Goal: Check status: Check status

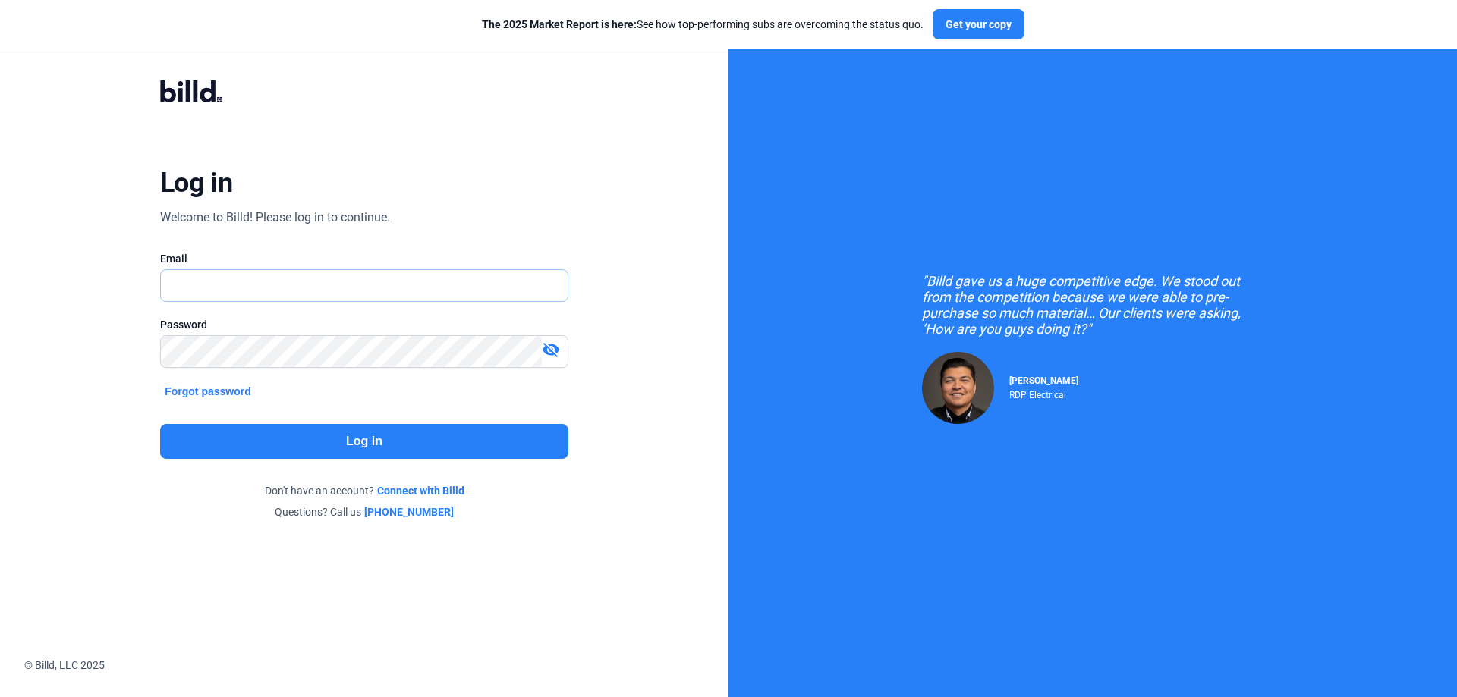
click at [326, 285] on input "text" at bounding box center [356, 285] width 390 height 31
drag, startPoint x: 304, startPoint y: 294, endPoint x: 253, endPoint y: 292, distance: 50.9
click at [253, 292] on input "[PERSON_NAME][EMAIL_ADDRESS][DOMAIN_NAME]" at bounding box center [364, 285] width 407 height 31
click at [276, 293] on input "[PERSON_NAME][EMAIL_ADDRESS][DOMAIN_NAME]" at bounding box center [364, 285] width 407 height 31
drag, startPoint x: 279, startPoint y: 289, endPoint x: 253, endPoint y: 287, distance: 25.9
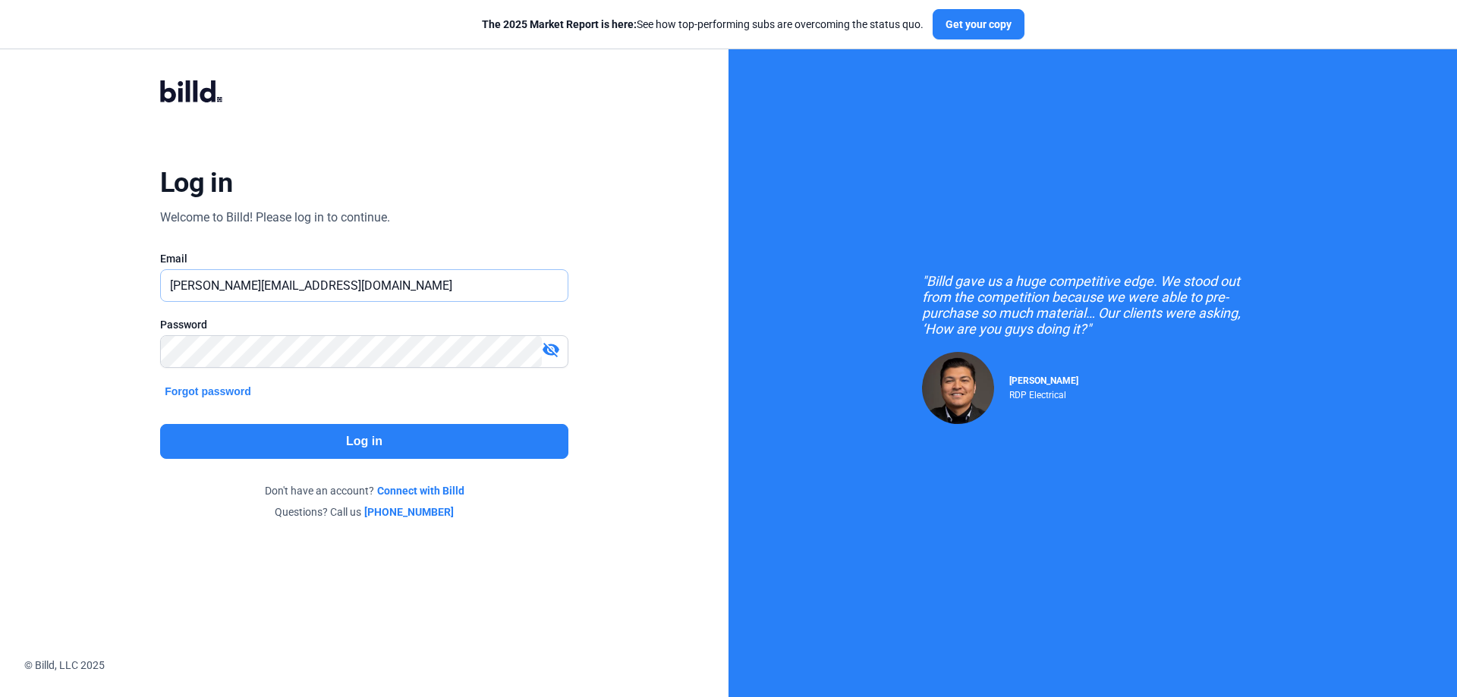
click at [253, 287] on input "[PERSON_NAME][EMAIL_ADDRESS][DOMAIN_NAME]" at bounding box center [364, 285] width 407 height 31
click at [269, 290] on input "[PERSON_NAME]" at bounding box center [356, 285] width 390 height 31
type input "[PERSON_NAME][EMAIL_ADDRESS][DOMAIN_NAME]"
click at [310, 432] on button "Log in" at bounding box center [364, 441] width 408 height 35
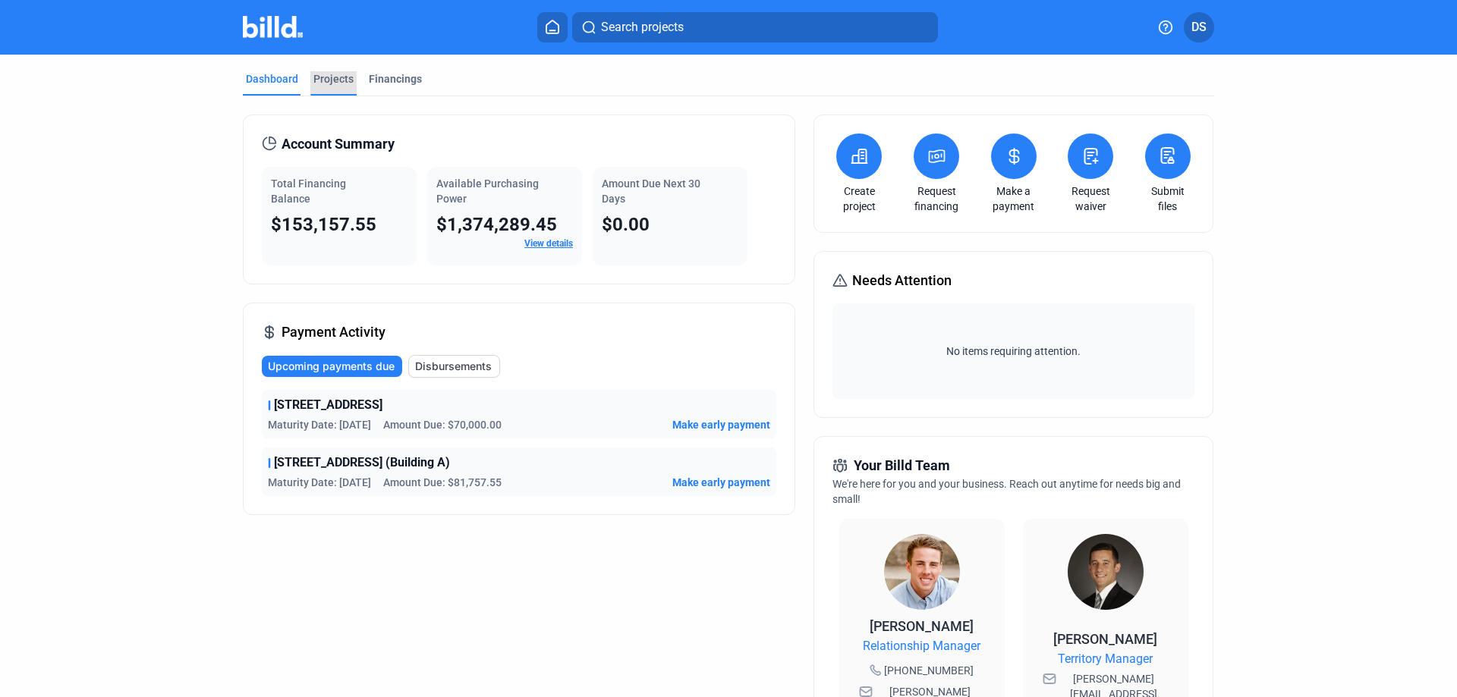
click at [321, 82] on div "Projects" at bounding box center [333, 78] width 40 height 15
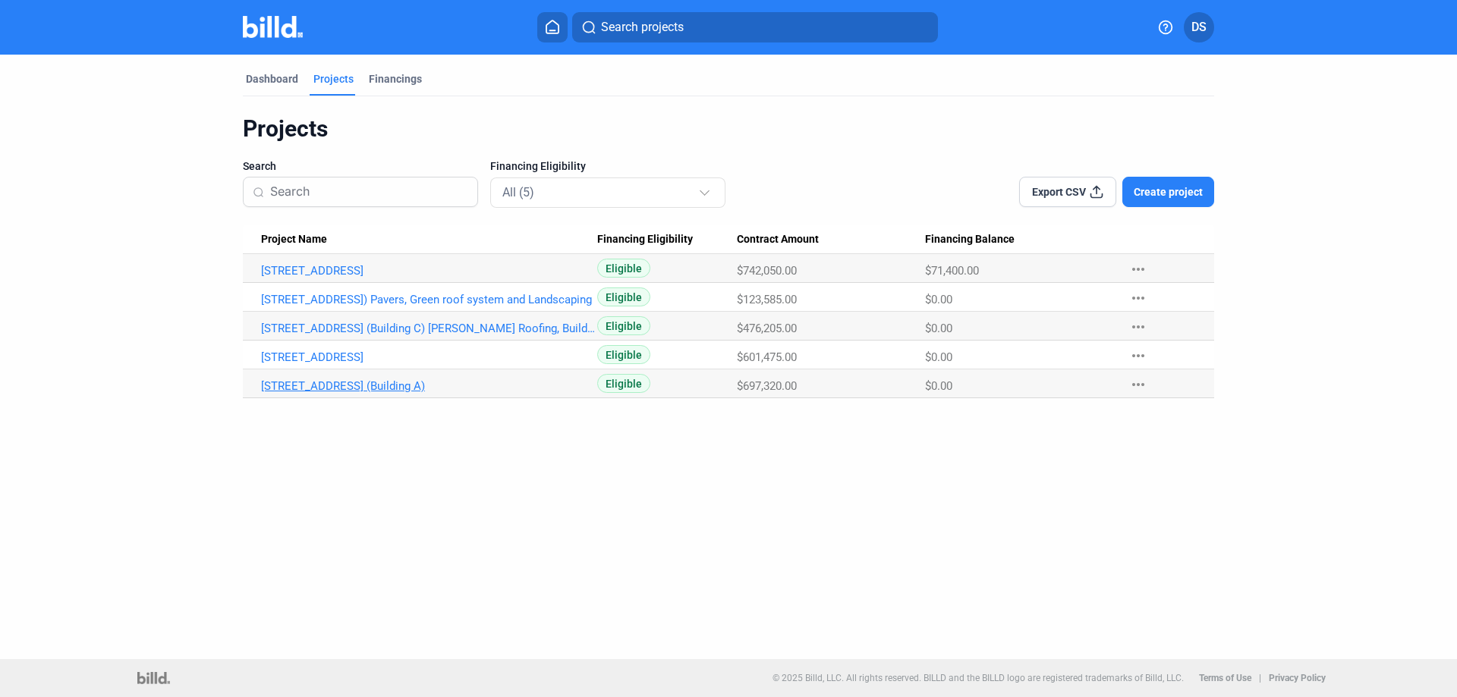
click at [366, 278] on link "[STREET_ADDRESS] (Building A)" at bounding box center [429, 271] width 336 height 14
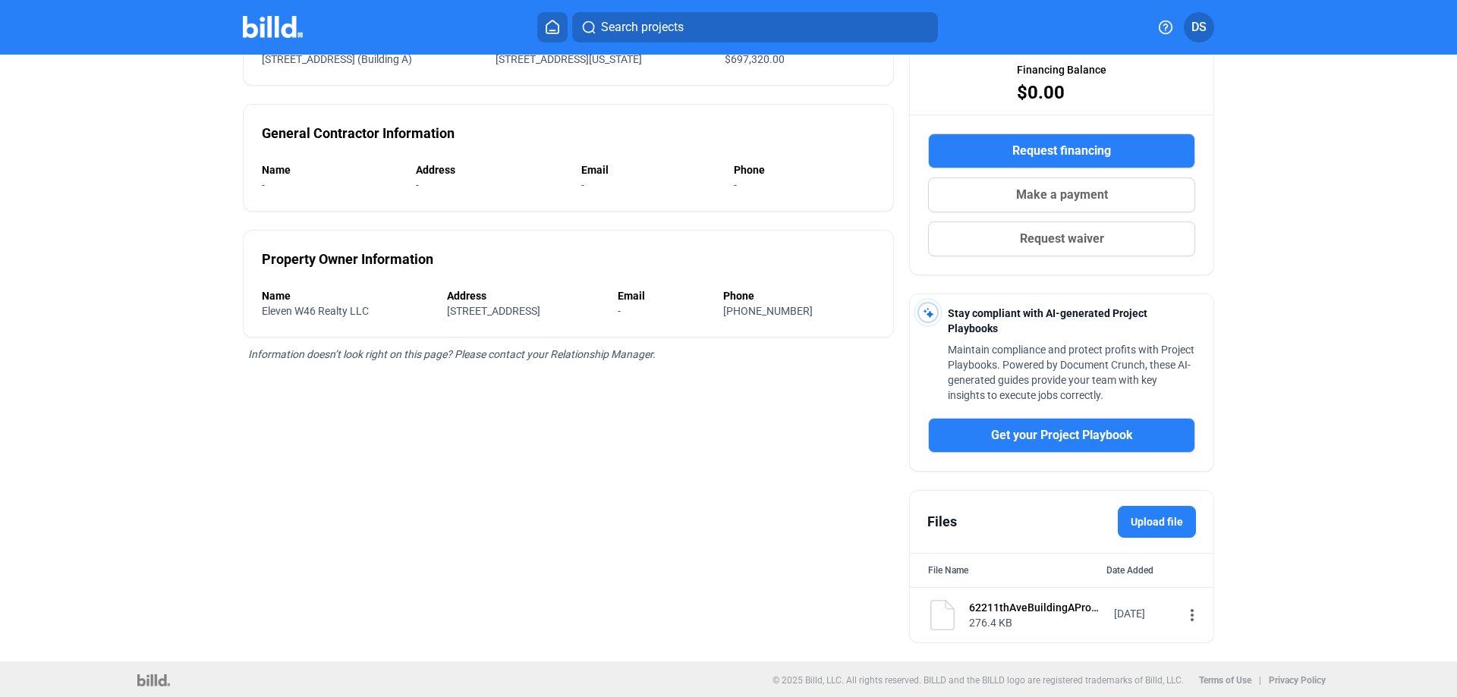
scroll to position [205, 0]
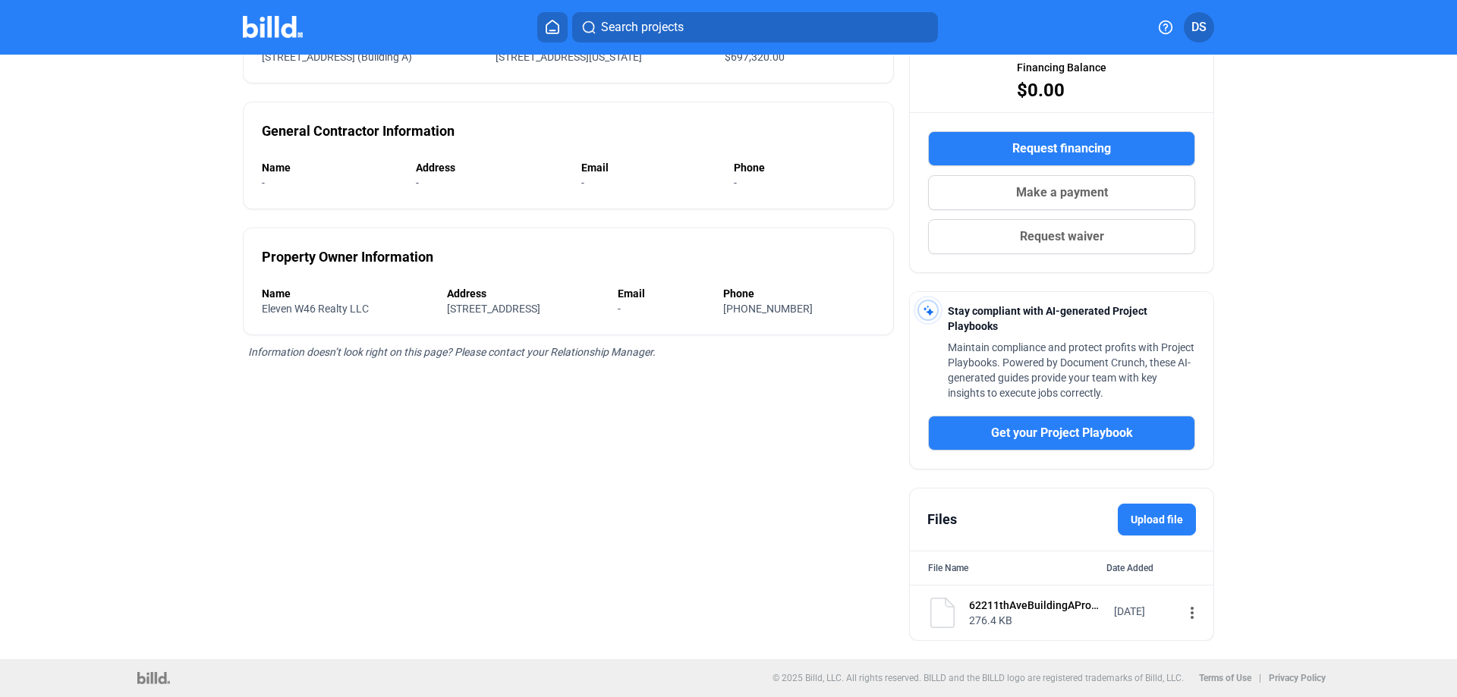
click at [1039, 604] on div "62211thAveBuildingAProposalupdatedJan131.pdf" at bounding box center [1036, 605] width 135 height 15
click at [1183, 608] on mat-icon "more_vert" at bounding box center [1192, 613] width 18 height 18
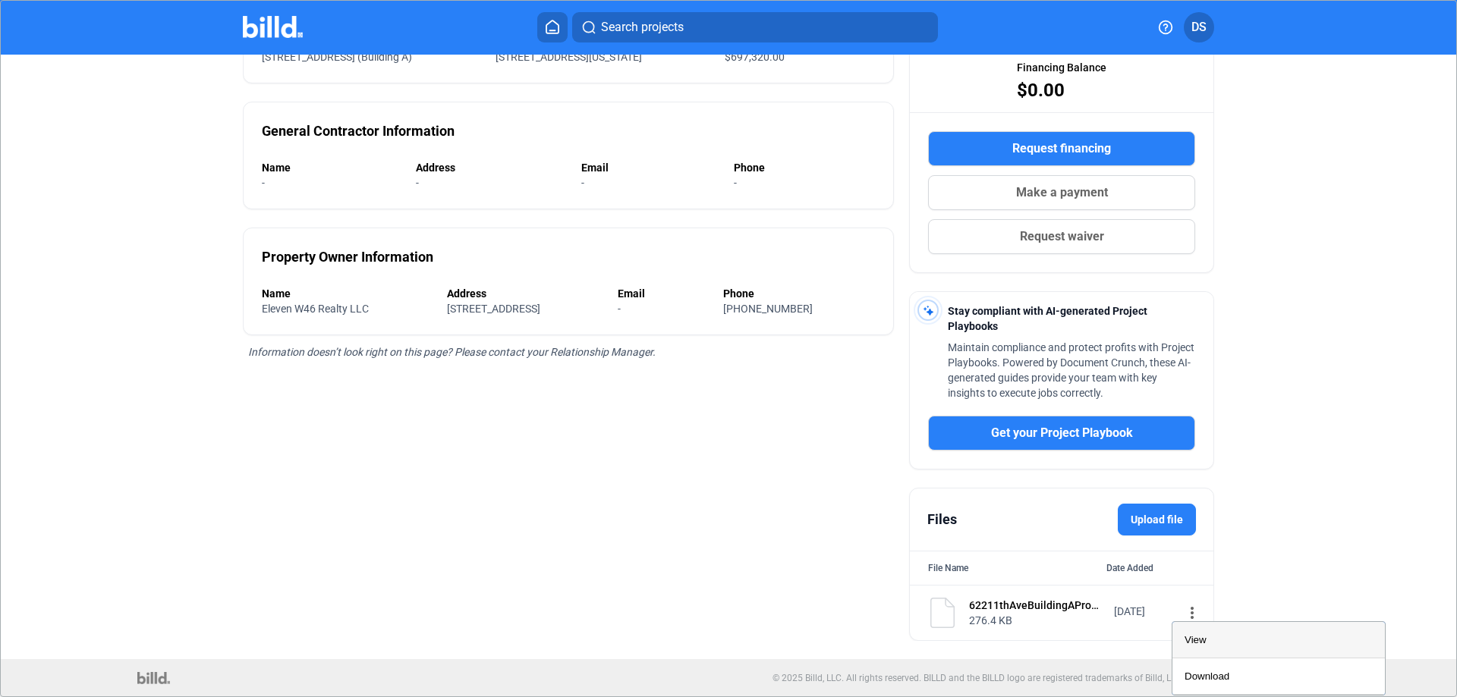
click at [1190, 637] on span "View" at bounding box center [1195, 639] width 22 height 11
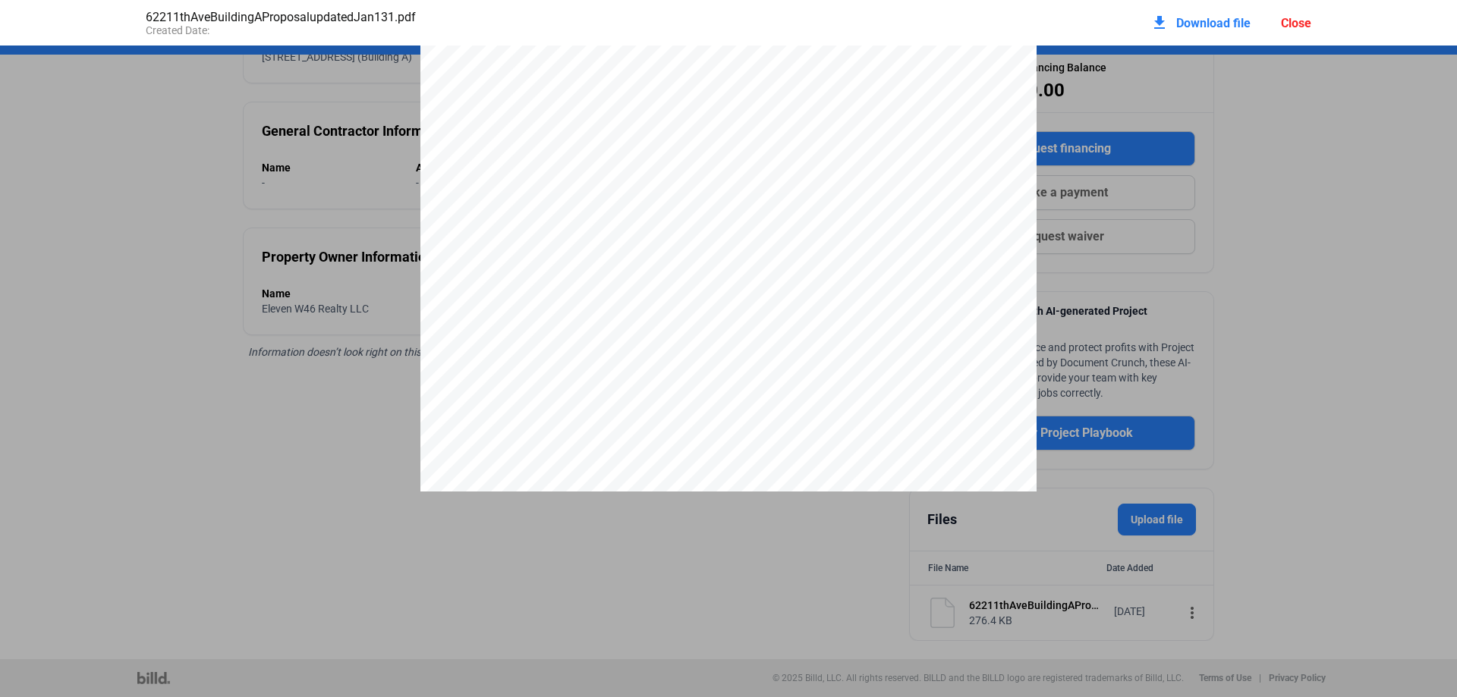
scroll to position [4412, 0]
drag, startPoint x: 1282, startPoint y: 326, endPoint x: 1258, endPoint y: 328, distance: 24.4
drag, startPoint x: 944, startPoint y: 424, endPoint x: 841, endPoint y: 457, distance: 107.5
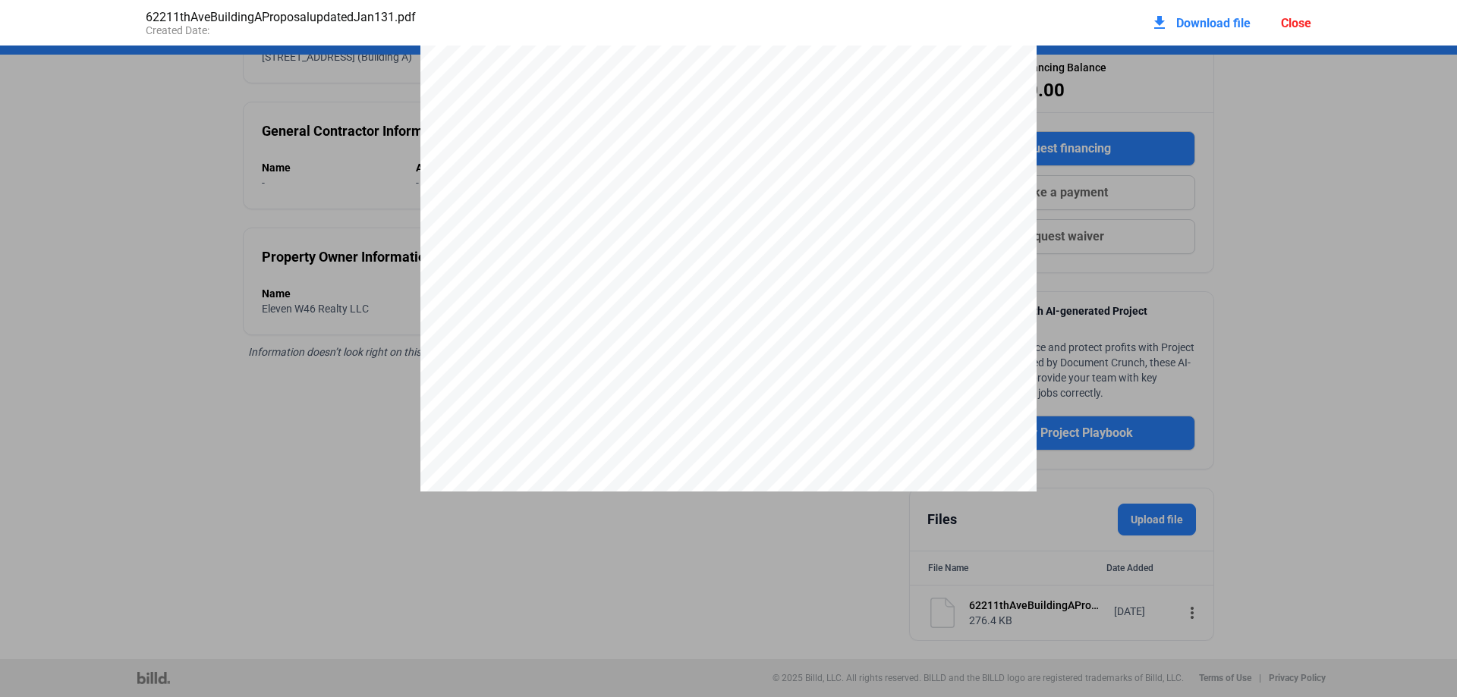
click at [939, 425] on div at bounding box center [728, 93] width 616 height 795
click at [779, 468] on div at bounding box center [728, 93] width 616 height 795
click at [712, 506] on pdf-viewer "Page 1 of 6 [STREET_ADDRESS][PERSON_NAME] P. 718.852.7663 F. 718.852.7664 E. [E…" at bounding box center [728, 325] width 1457 height 558
drag, startPoint x: 717, startPoint y: 532, endPoint x: 853, endPoint y: 536, distance: 135.9
click at [714, 532] on pdf-viewer "Page 1 of 6 [STREET_ADDRESS][PERSON_NAME] P. 718.852.7663 F. 718.852.7664 E. [E…" at bounding box center [728, 325] width 1457 height 558
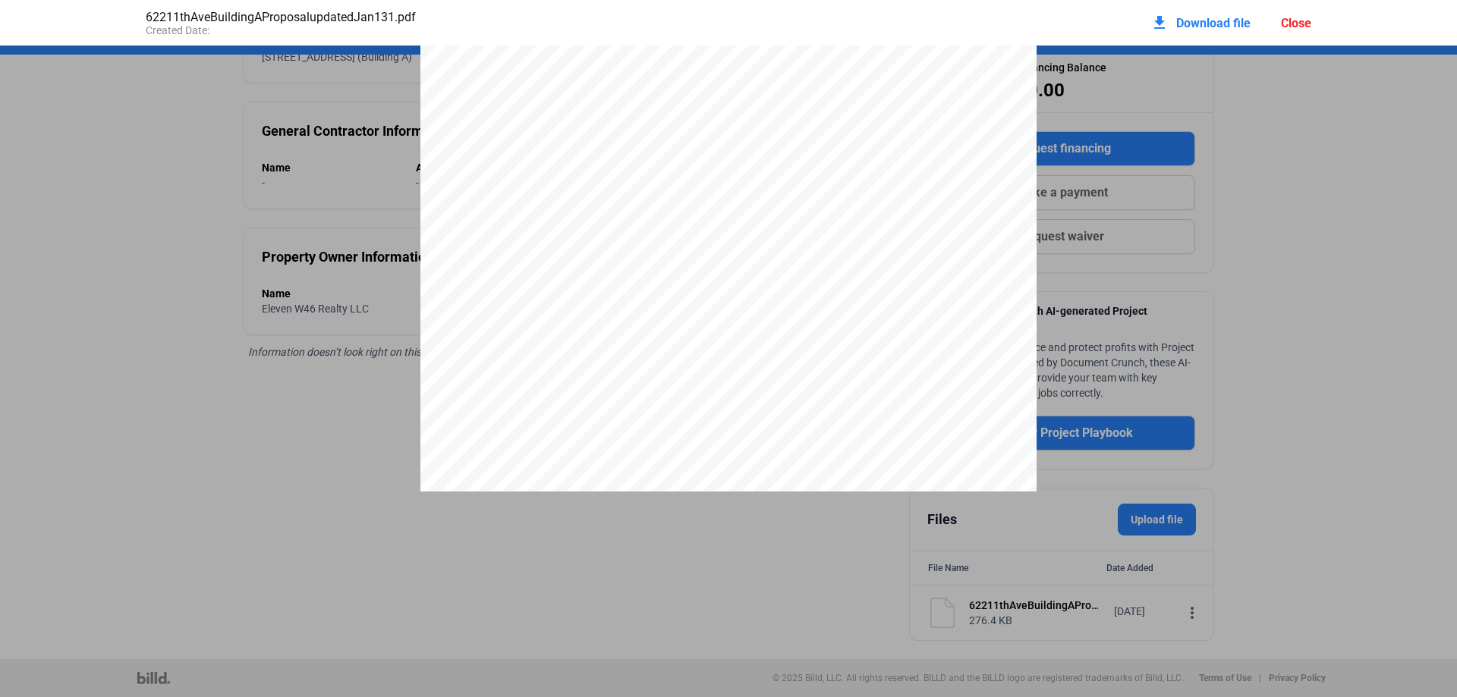
scroll to position [4032, 0]
click at [969, 305] on div at bounding box center [728, 391] width 616 height 795
click at [895, 166] on div "Page 1 of 6 [STREET_ADDRESS][PERSON_NAME] P. 718.852.7663 F. 718.852.7664 E. [E…" at bounding box center [728, 446] width 619 height 801
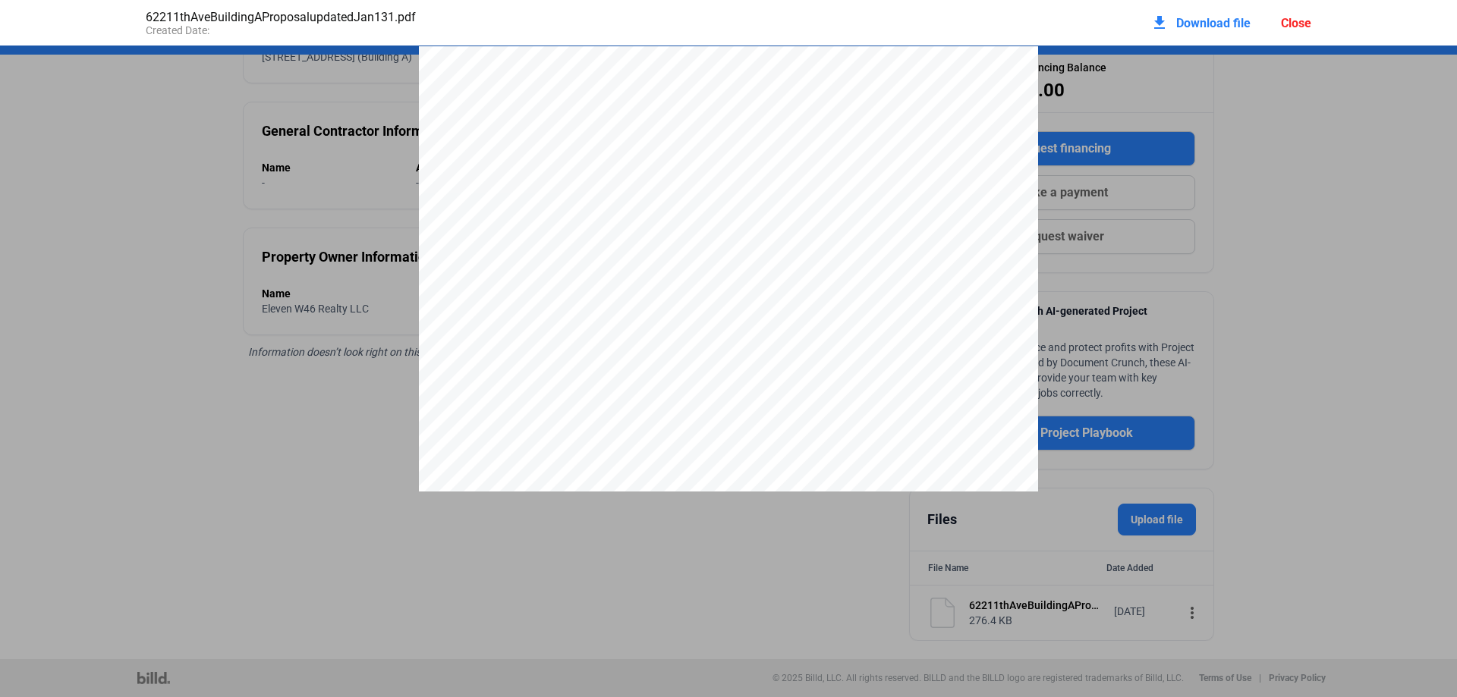
drag, startPoint x: 1352, startPoint y: 124, endPoint x: 1338, endPoint y: 121, distance: 14.6
click at [1300, 20] on div "Close" at bounding box center [1296, 23] width 30 height 14
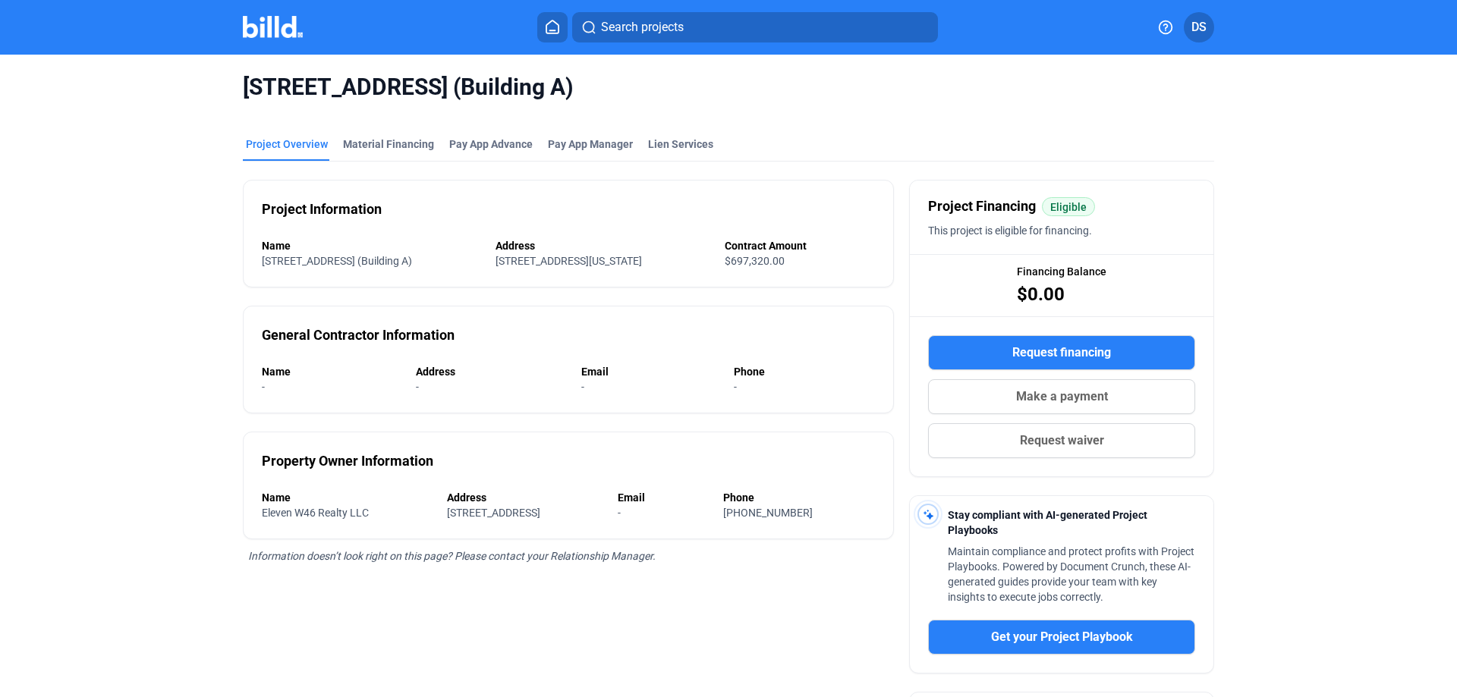
click at [570, 253] on div "[STREET_ADDRESS][US_STATE]" at bounding box center [591, 260] width 193 height 15
click at [455, 508] on span "[STREET_ADDRESS]" at bounding box center [493, 513] width 93 height 12
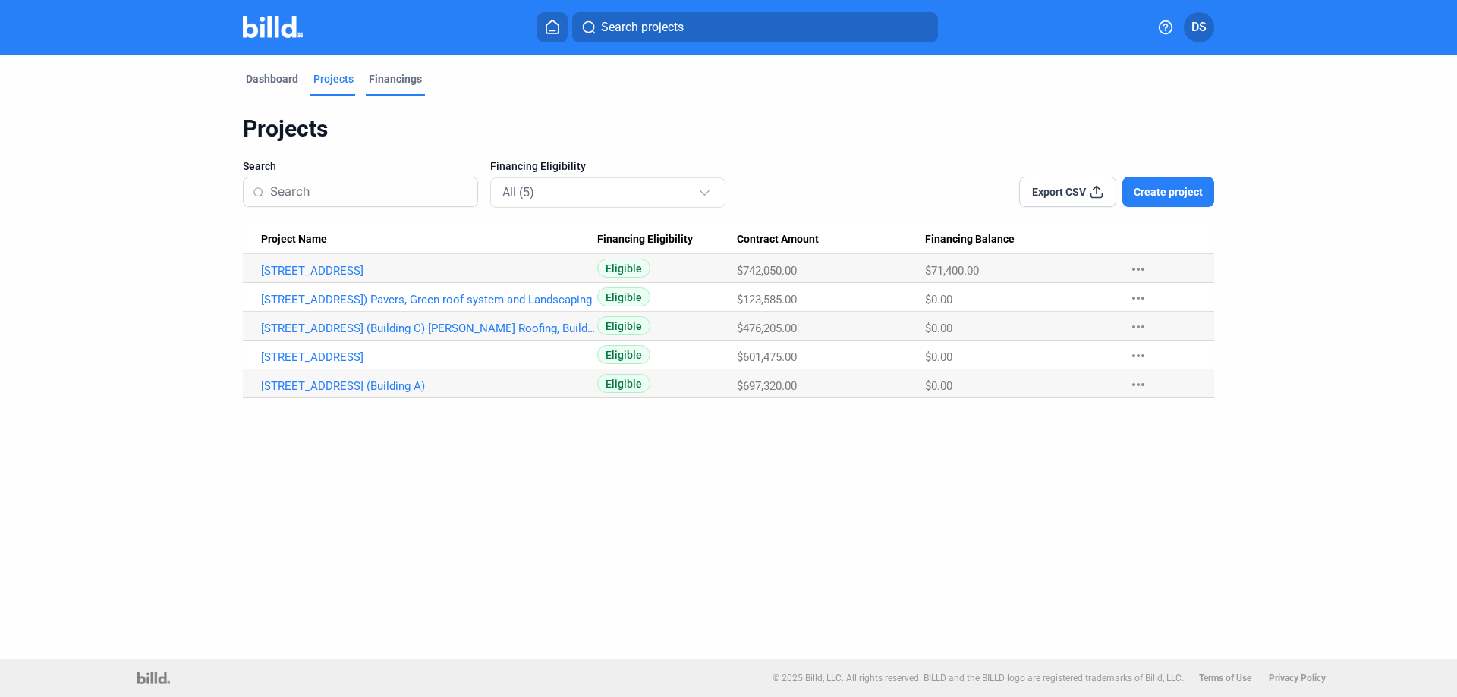
click at [396, 79] on div "Financings" at bounding box center [395, 78] width 53 height 15
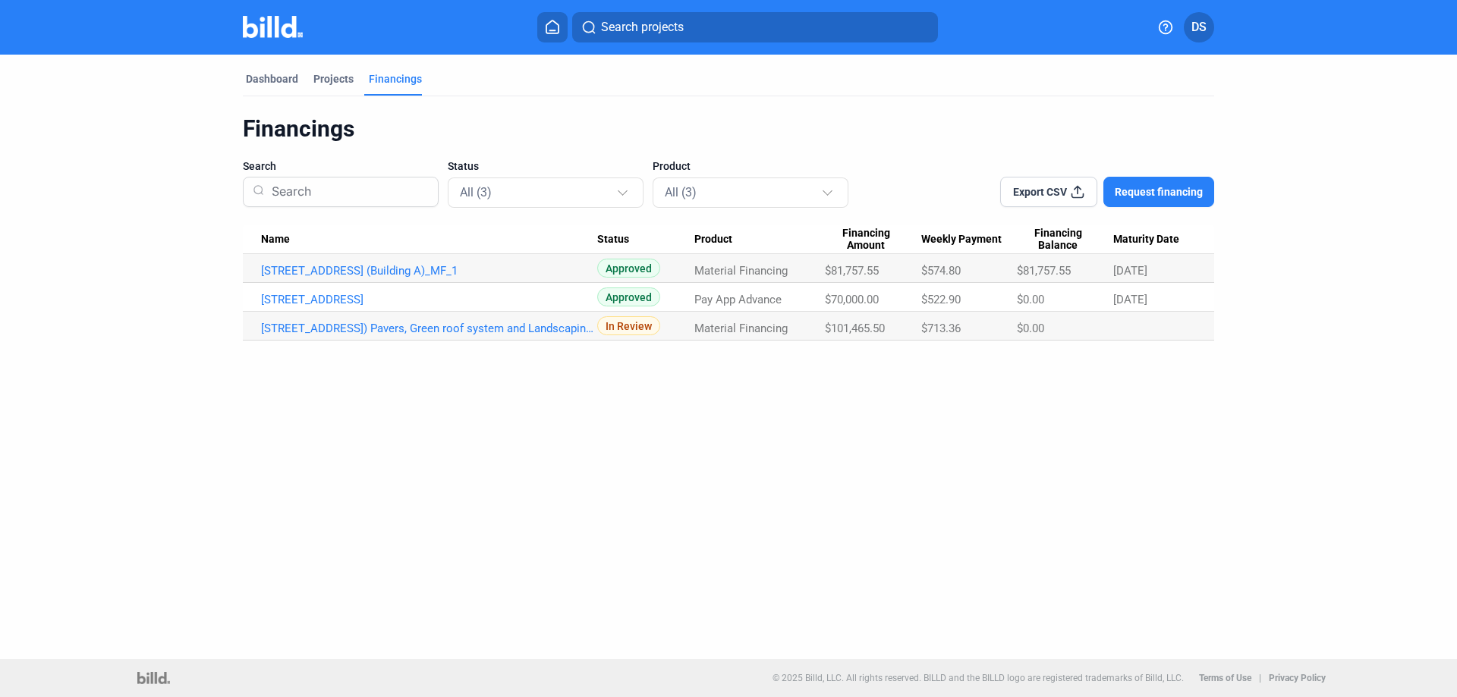
click at [704, 278] on span "Material Financing" at bounding box center [740, 271] width 93 height 14
click at [328, 278] on link "[STREET_ADDRESS]) Pavers, Green roof system and Landscaping_MF_1" at bounding box center [429, 271] width 336 height 14
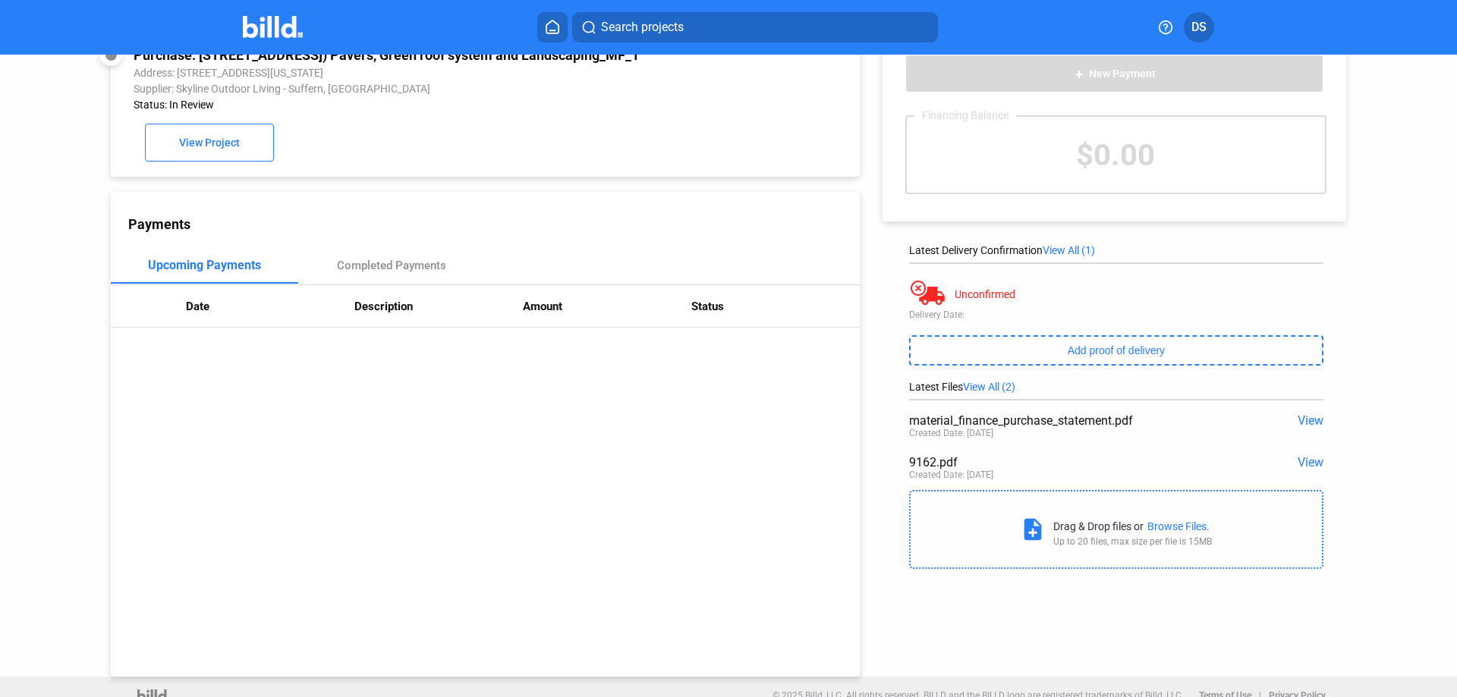
scroll to position [58, 0]
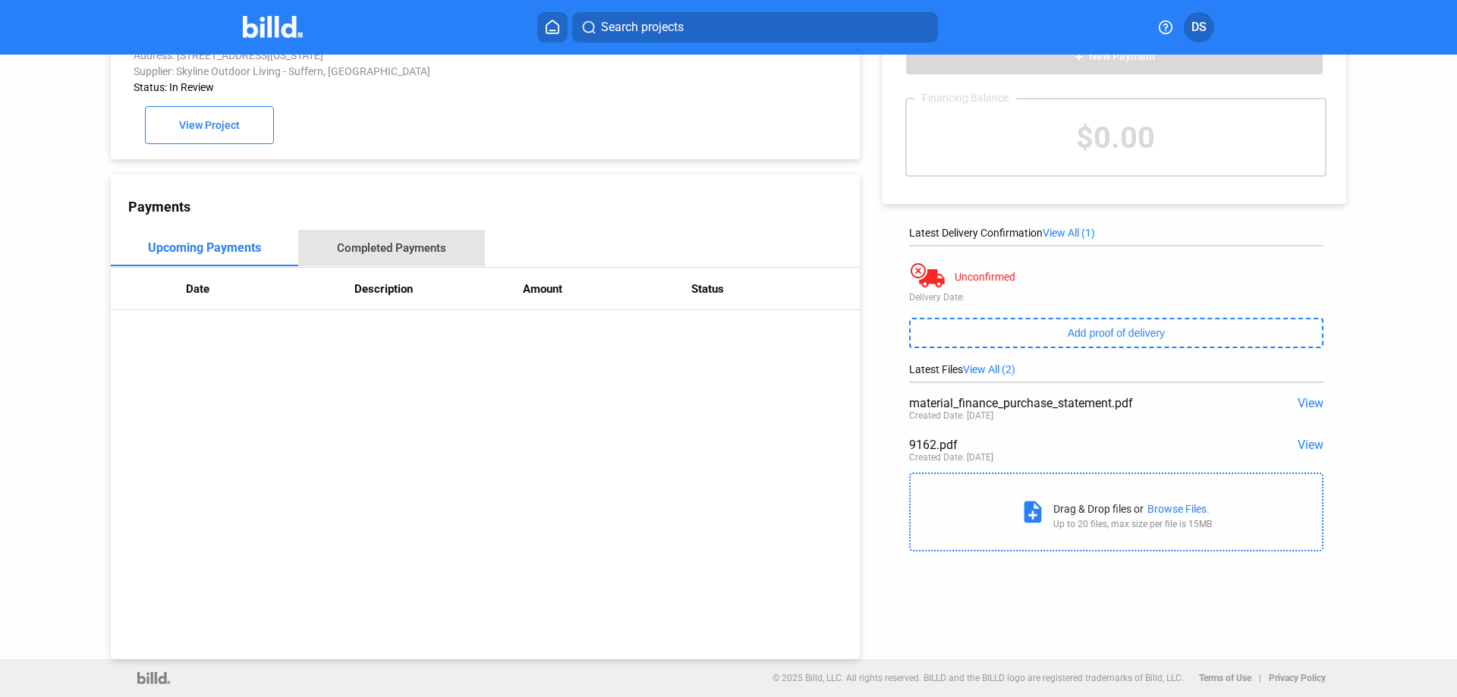
click at [399, 253] on div "Completed Payments" at bounding box center [391, 248] width 109 height 14
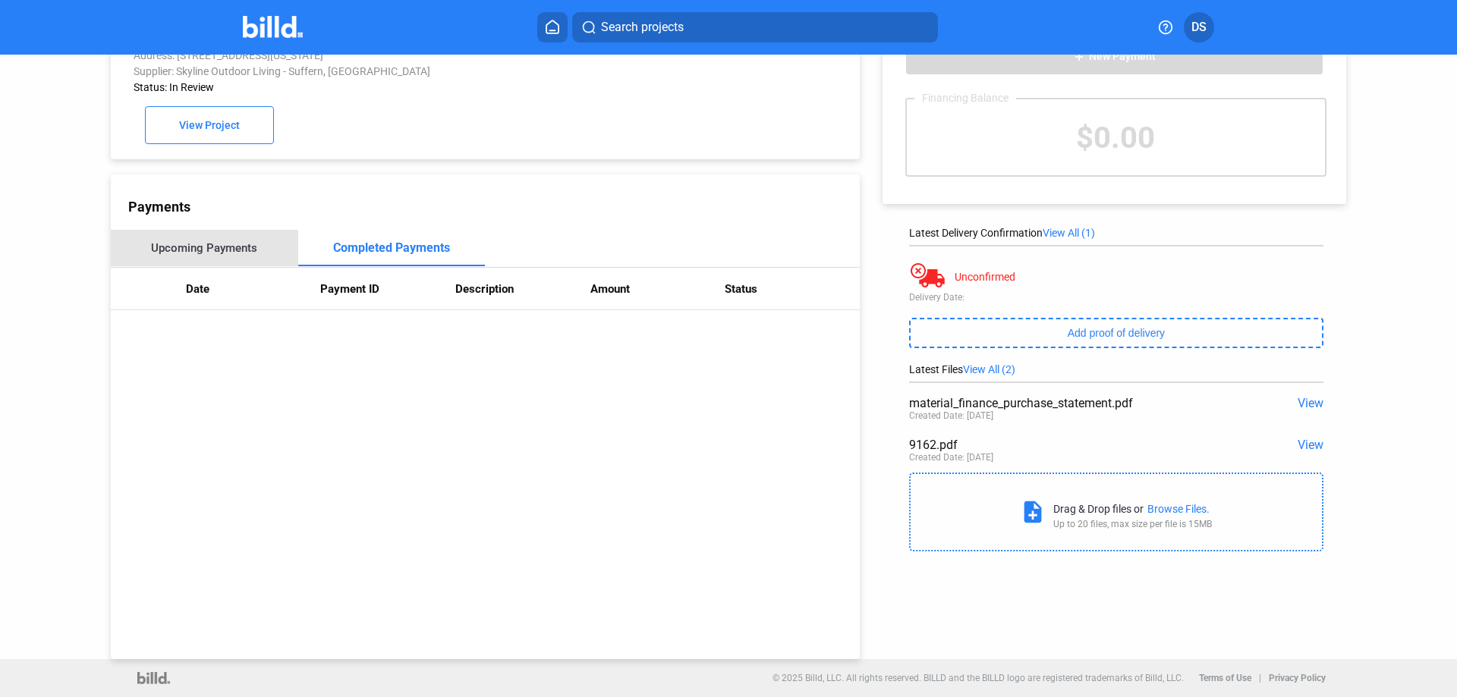
click at [237, 247] on div "Upcoming Payments" at bounding box center [204, 248] width 106 height 14
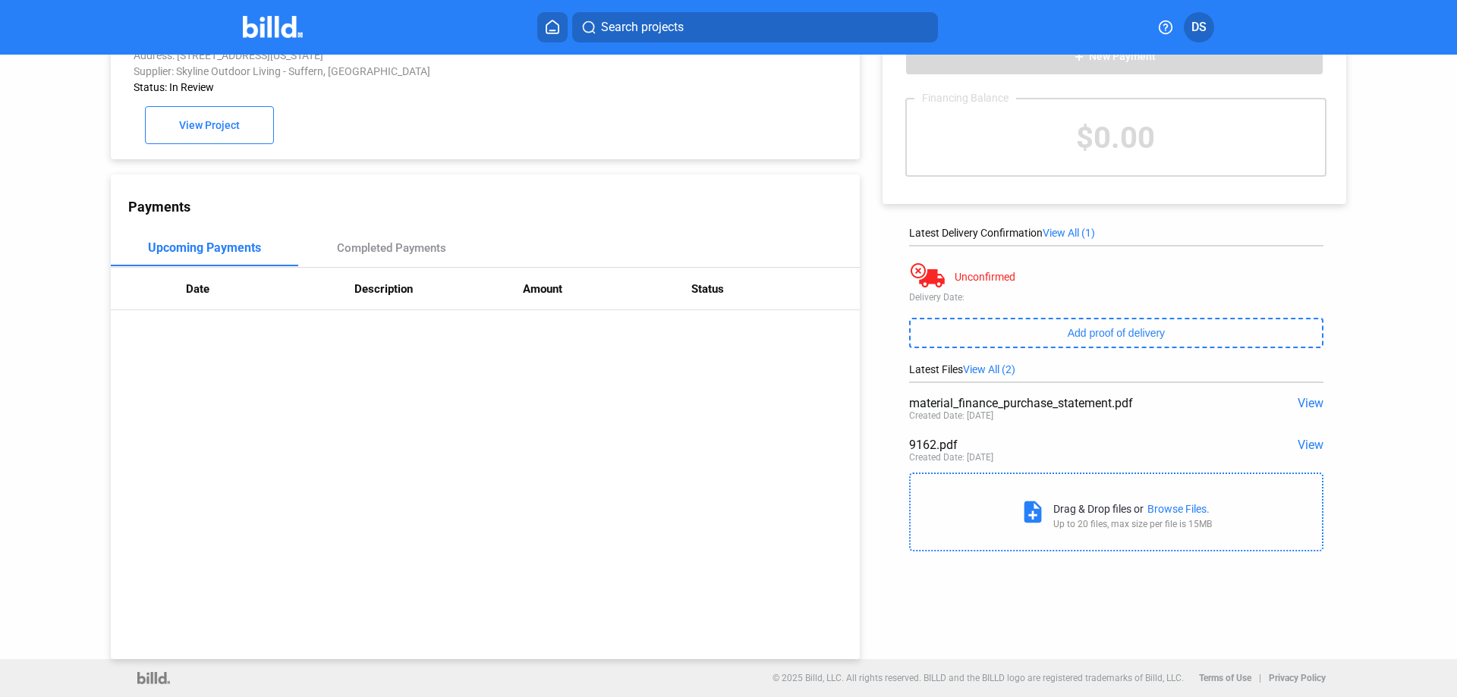
click at [1304, 439] on span "View" at bounding box center [1311, 445] width 26 height 14
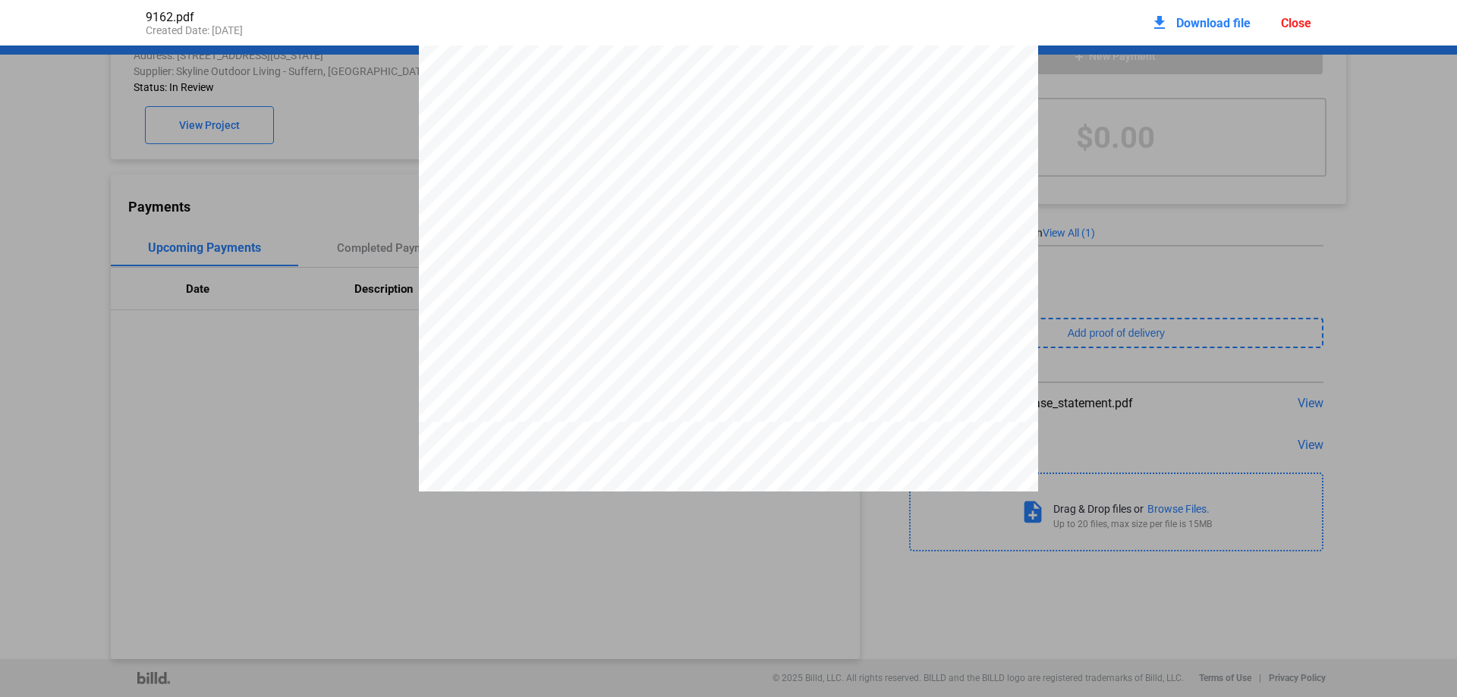
scroll to position [269, 0]
click at [1156, 432] on div "Invoice Date [DATE] Invoice # 916 Bill To ARoof [STREET_ADDRESS][PERSON_NAME] P…" at bounding box center [728, 576] width 1457 height 1597
click at [1298, 25] on div "Close" at bounding box center [1296, 23] width 30 height 14
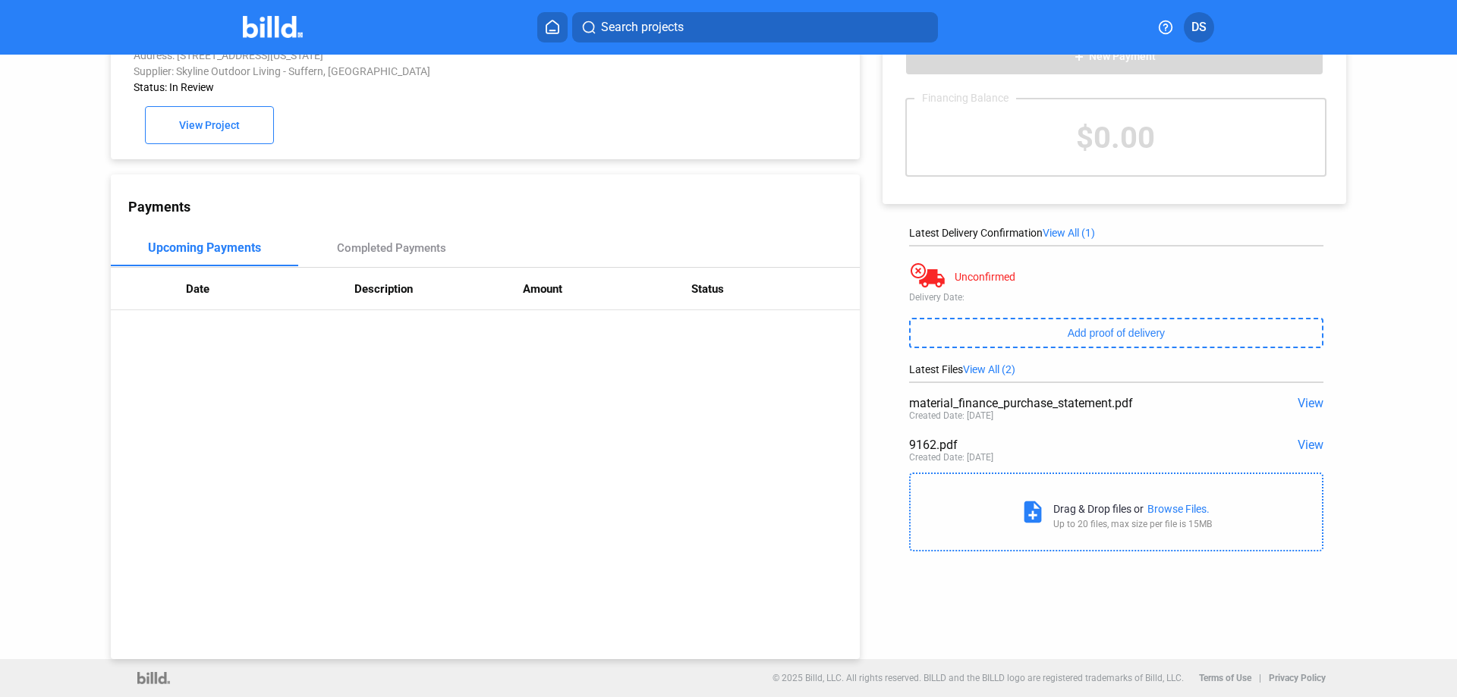
click at [1303, 403] on span "View" at bounding box center [1311, 403] width 26 height 14
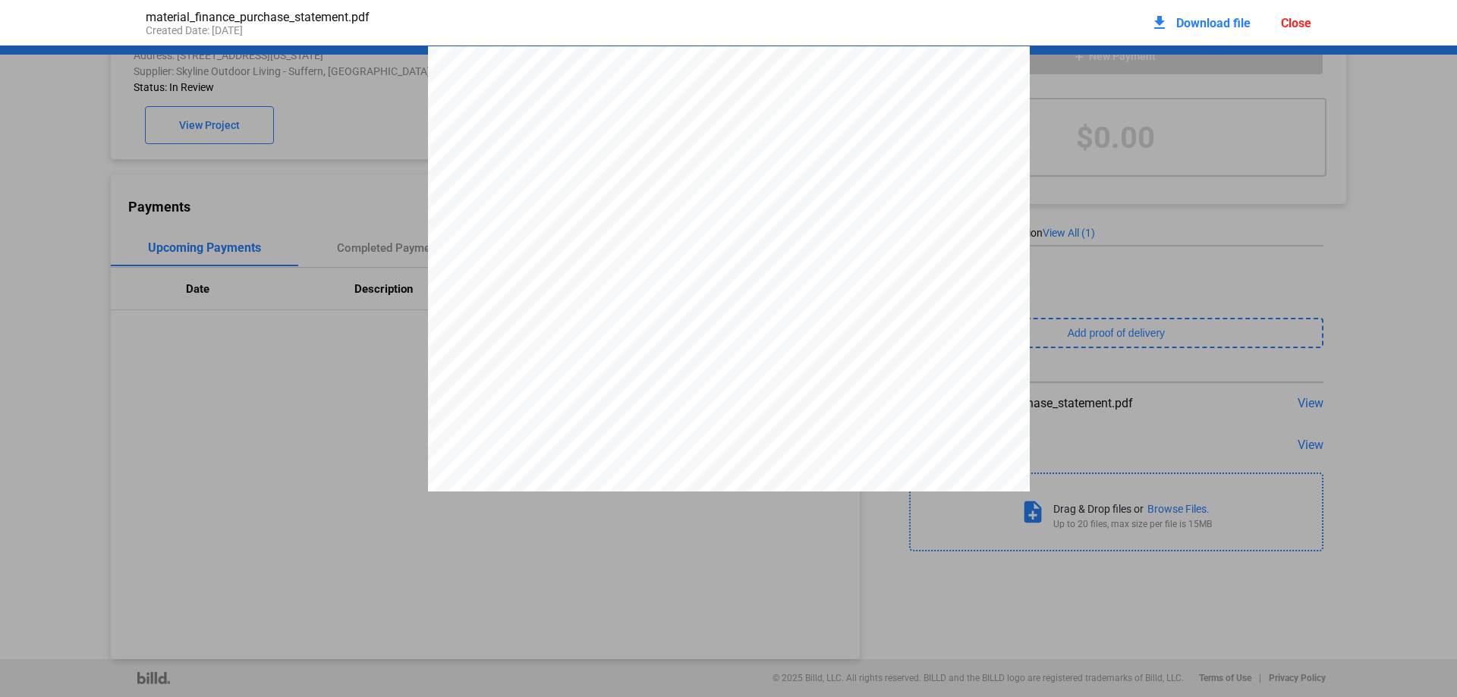
scroll to position [8, 0]
click at [975, 303] on div "OFFER SUMMARY - Closed End Financing Funding Provided $101,465.50 This is how m…" at bounding box center [729, 464] width 602 height 851
click at [1300, 21] on div "Close" at bounding box center [1296, 23] width 30 height 14
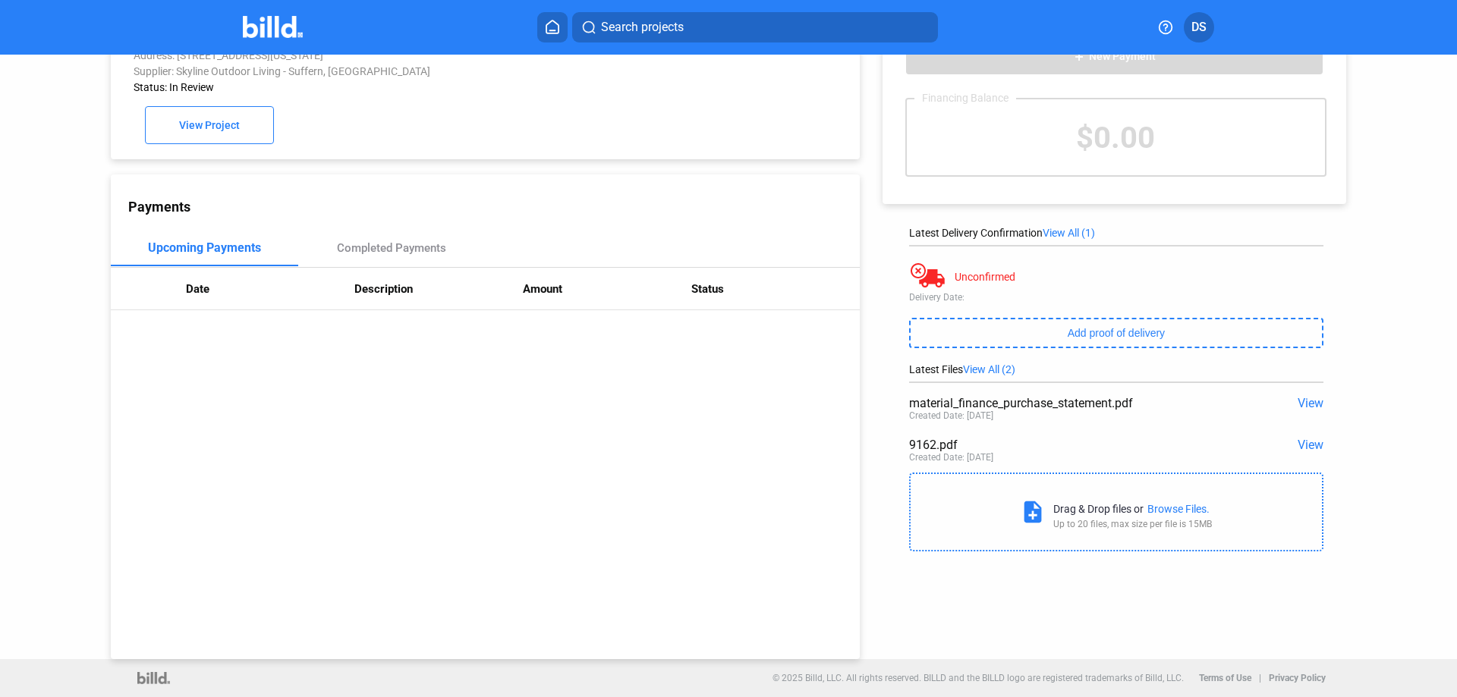
click at [1159, 506] on div "Browse Files." at bounding box center [1178, 509] width 62 height 12
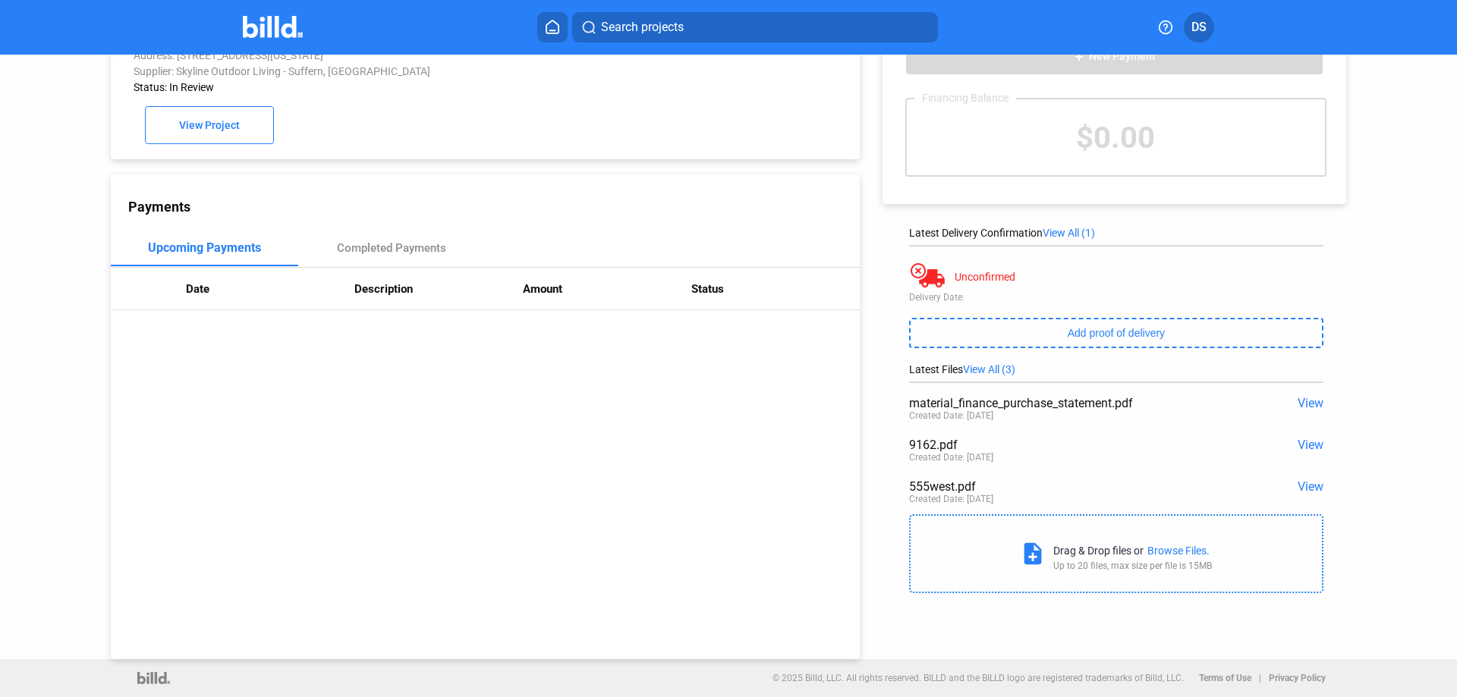
scroll to position [0, 0]
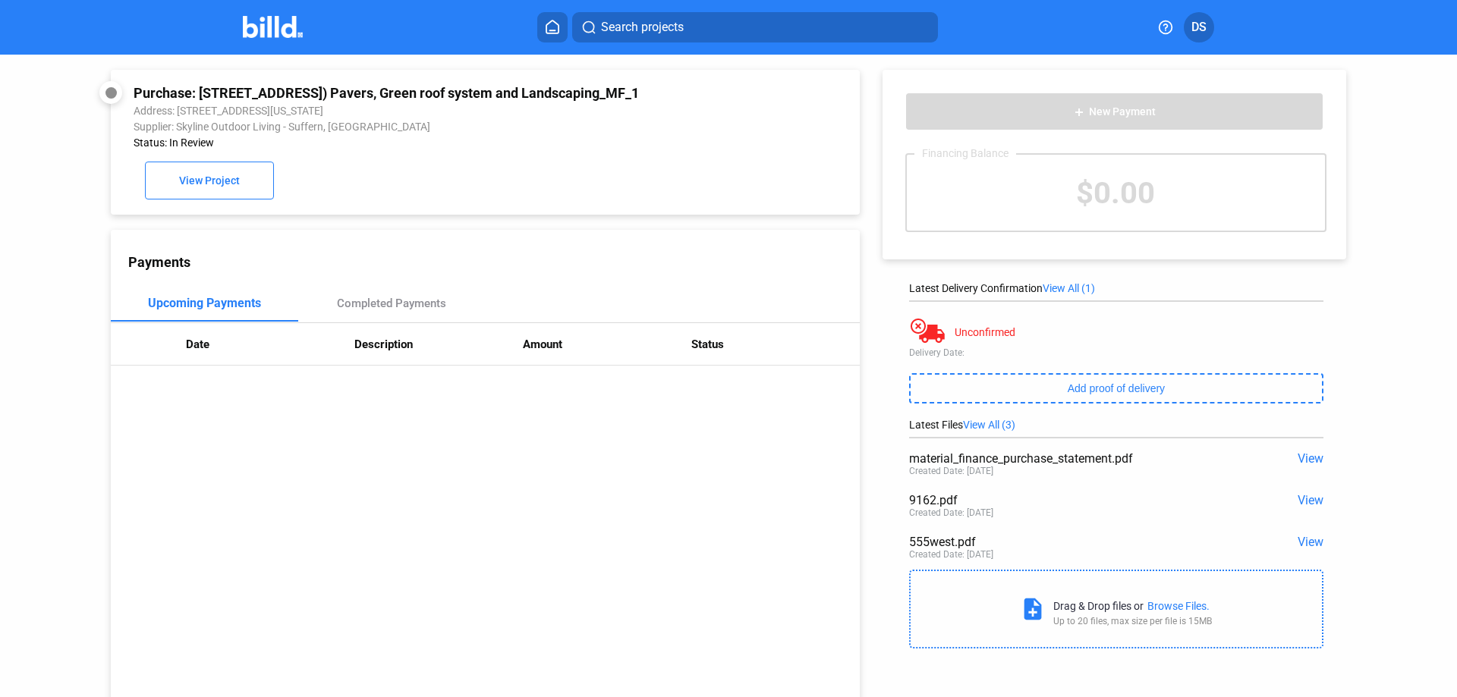
click at [373, 355] on th "Description" at bounding box center [438, 344] width 168 height 42
click at [1299, 502] on span "View" at bounding box center [1311, 500] width 26 height 14
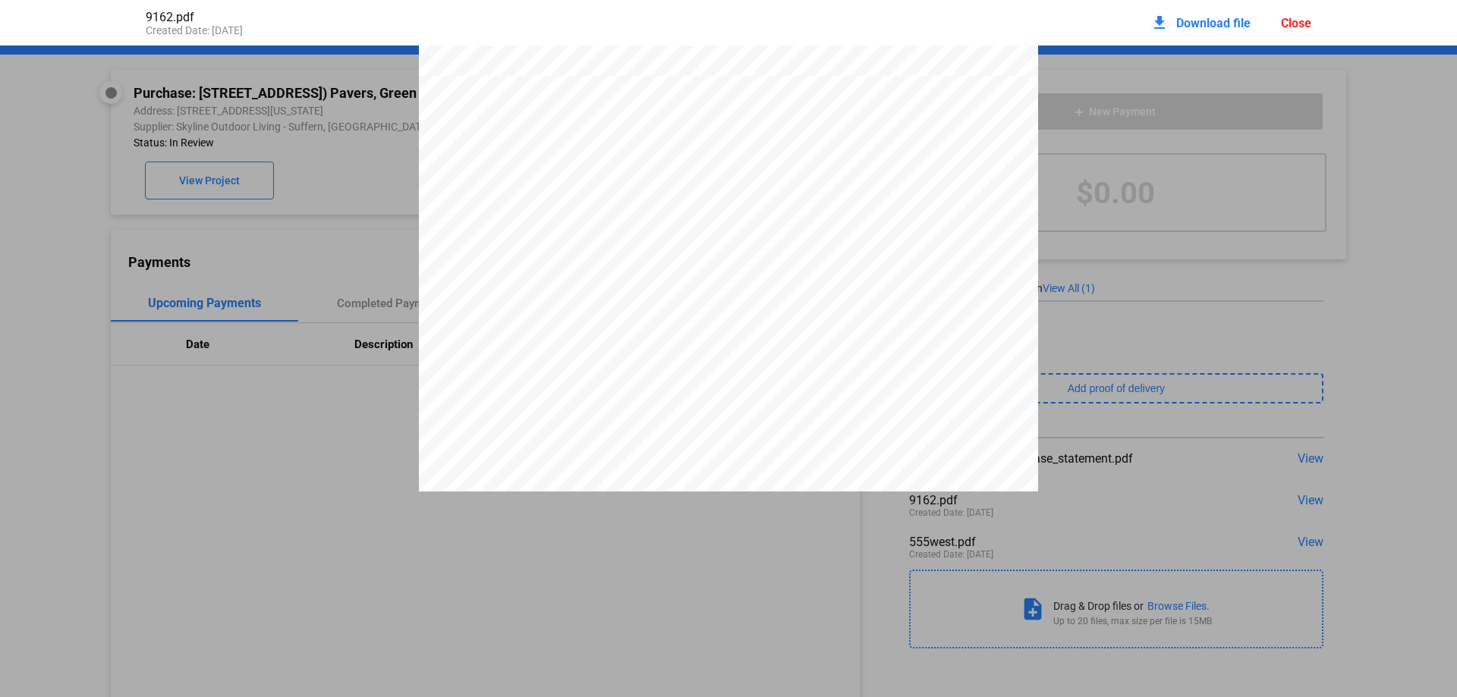
scroll to position [1179, 0]
click at [722, 502] on pdf-viewer "Invoice Date [DATE] Invoice # 916 Bill To ARoof [STREET_ADDRESS][PERSON_NAME] P…" at bounding box center [728, 325] width 1457 height 558
click at [731, 502] on pdf-viewer "Invoice Date [DATE] Invoice # 916 Bill To ARoof [STREET_ADDRESS][PERSON_NAME] P…" at bounding box center [728, 325] width 1457 height 558
click at [1042, 508] on pdf-viewer "Invoice Date [DATE] Invoice # 916 Bill To ARoof [STREET_ADDRESS][PERSON_NAME] P…" at bounding box center [728, 325] width 1457 height 558
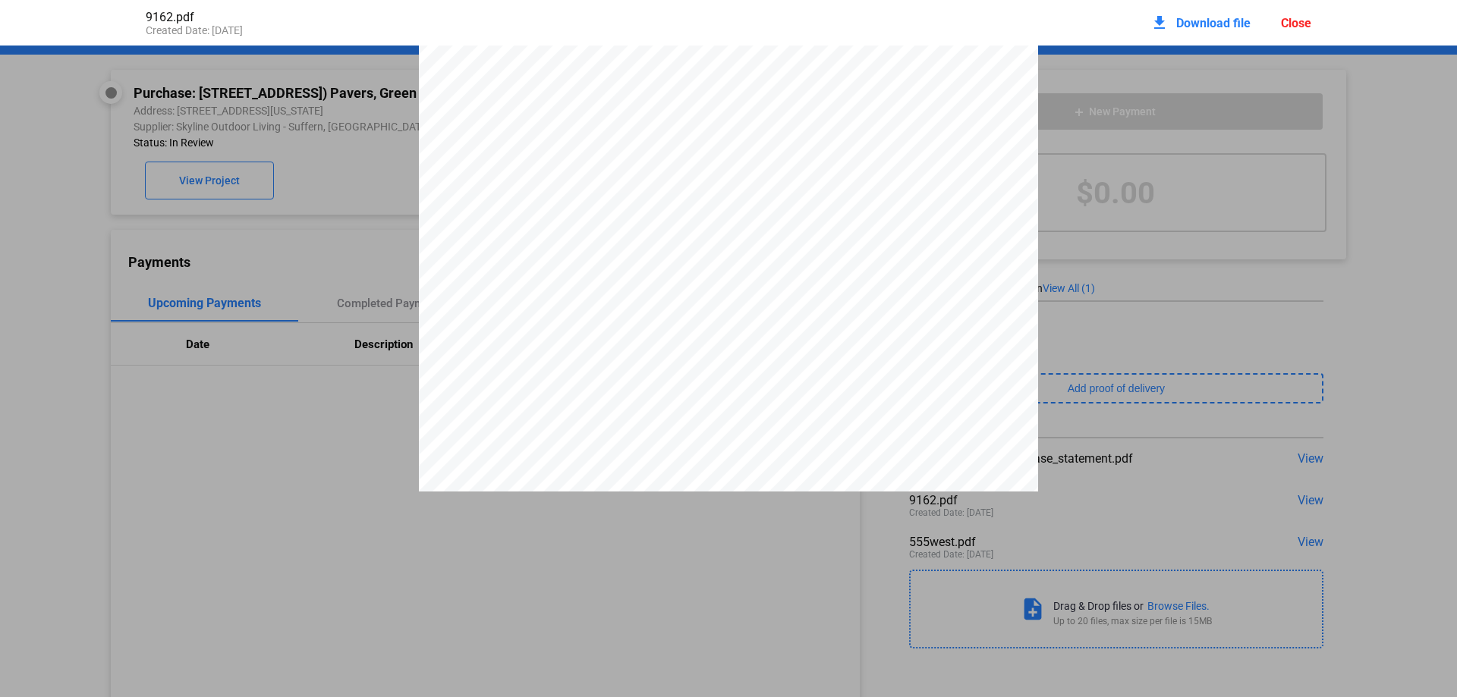
click at [1309, 20] on div "Close" at bounding box center [1296, 23] width 30 height 14
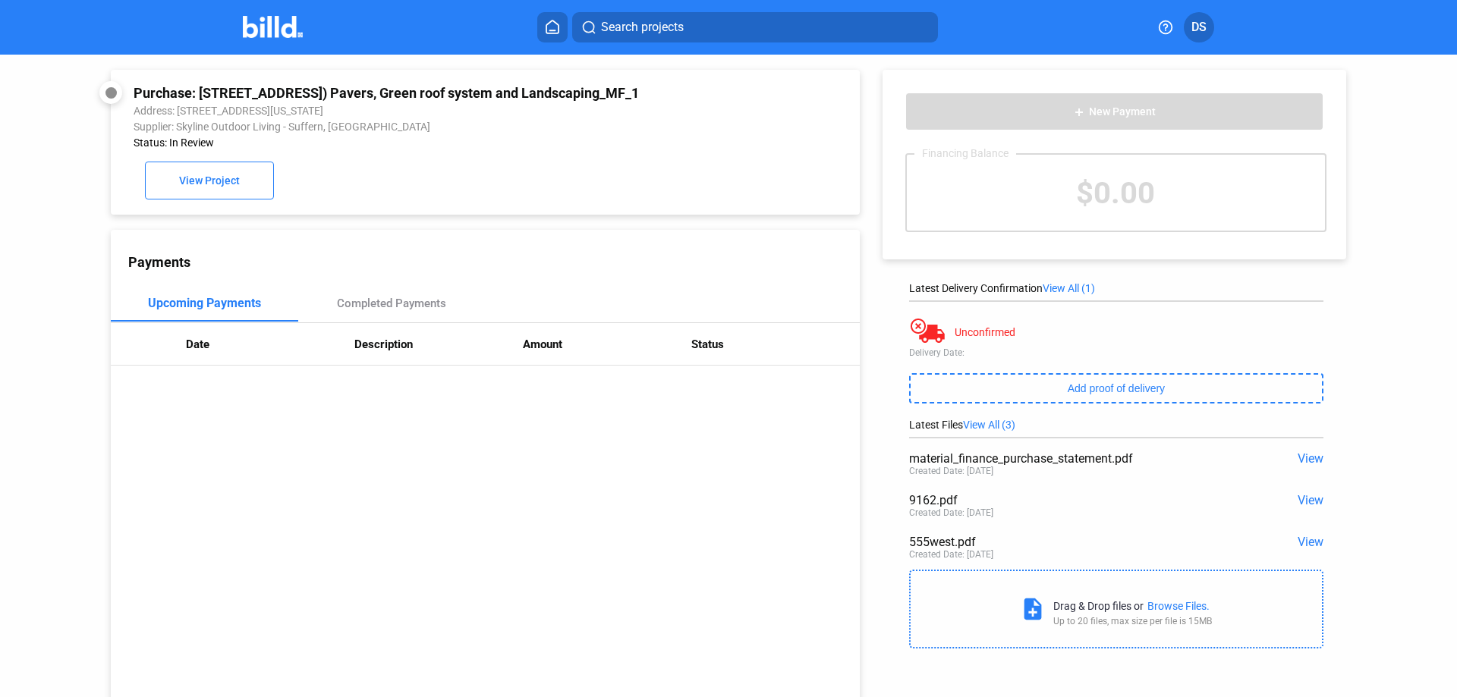
click at [1303, 538] on span "View" at bounding box center [1311, 542] width 26 height 14
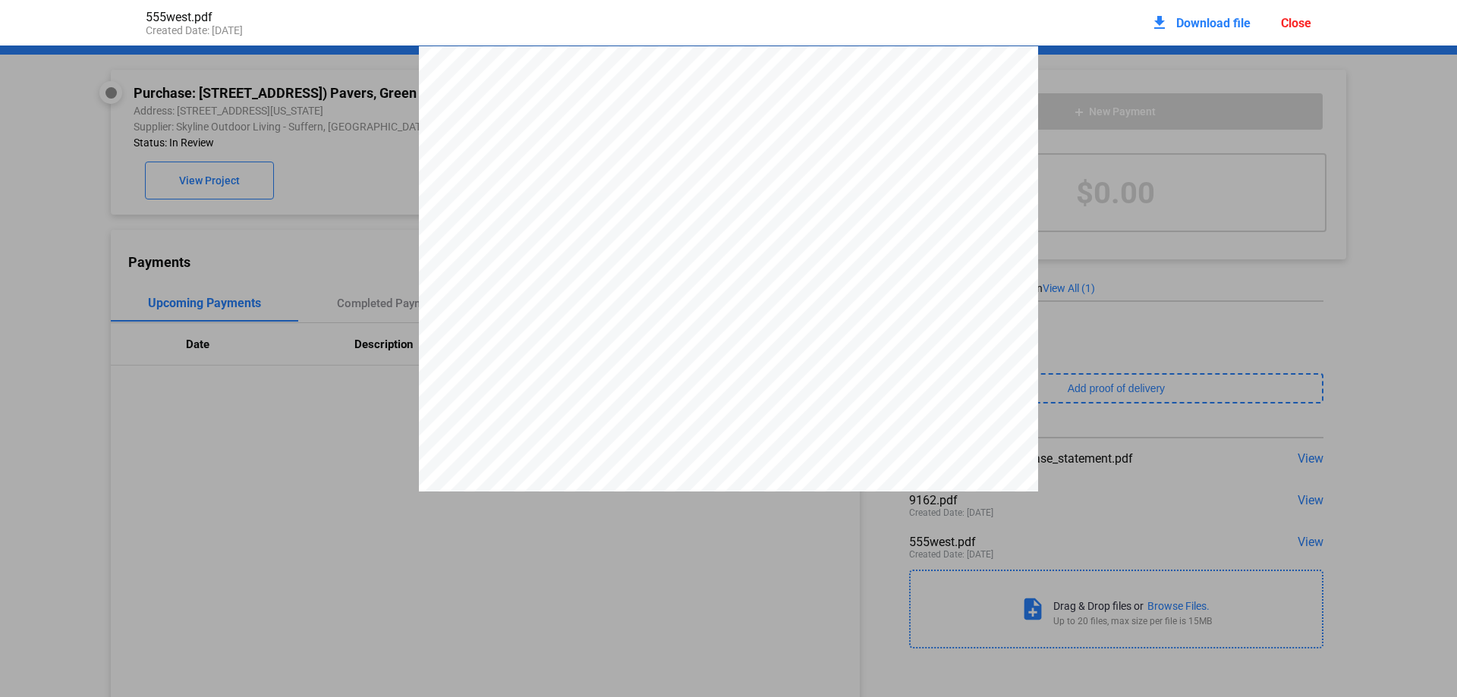
scroll to position [8, 0]
click at [1289, 25] on div "Close" at bounding box center [1296, 23] width 30 height 14
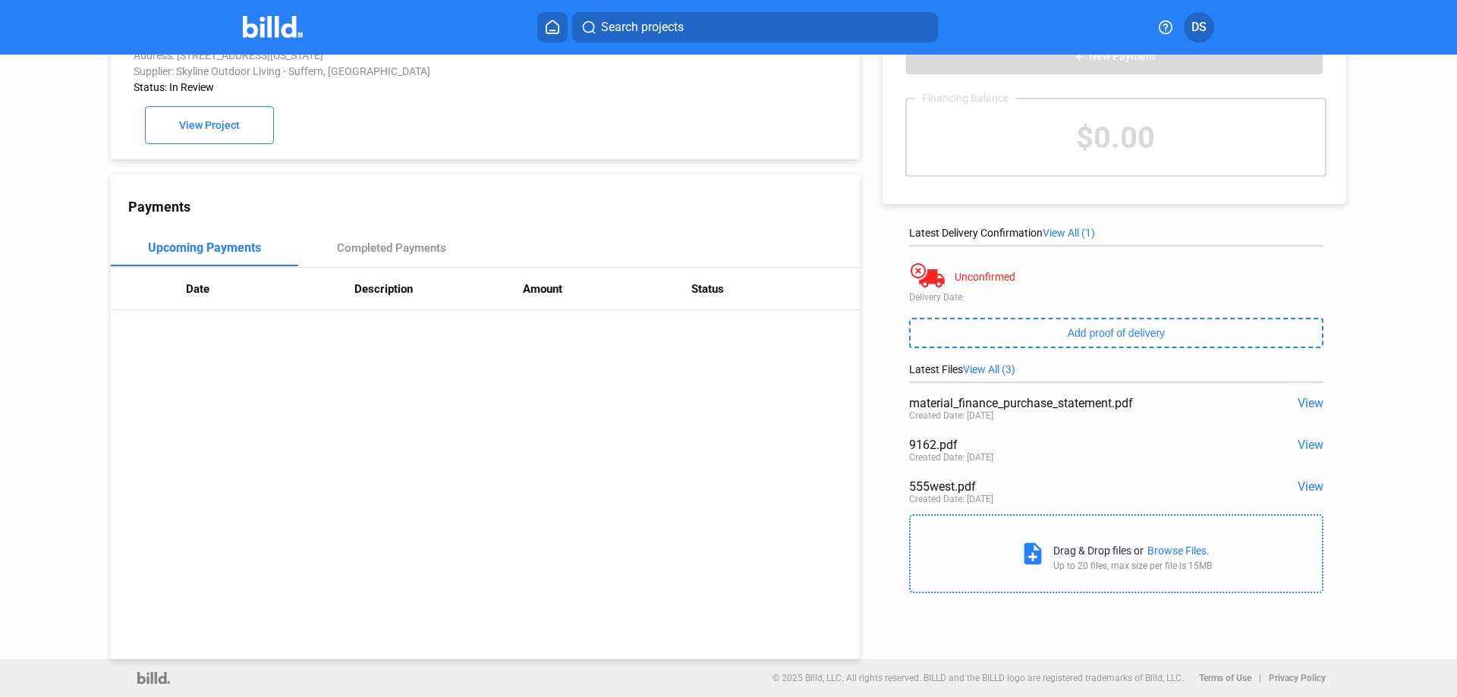
scroll to position [0, 0]
